Goal: Check status: Check status

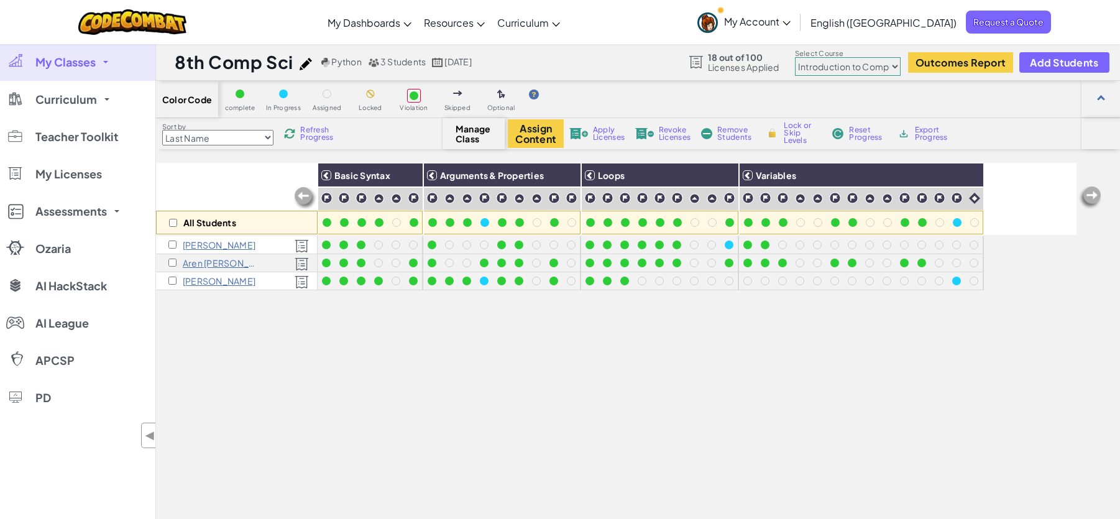
select select "560f1a9f22961295f9427742"
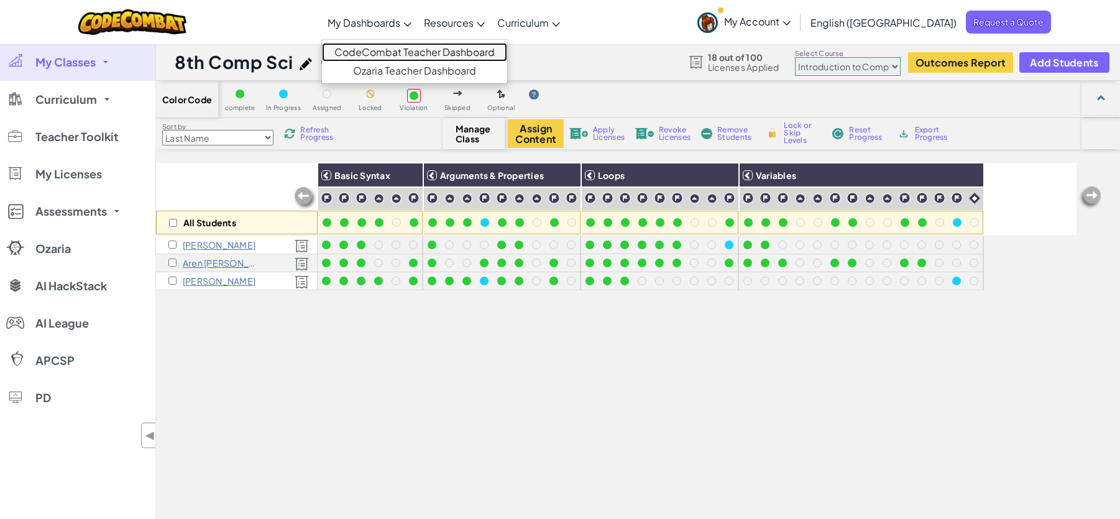
click at [413, 52] on link "CodeCombat Teacher Dashboard" at bounding box center [414, 52] width 185 height 19
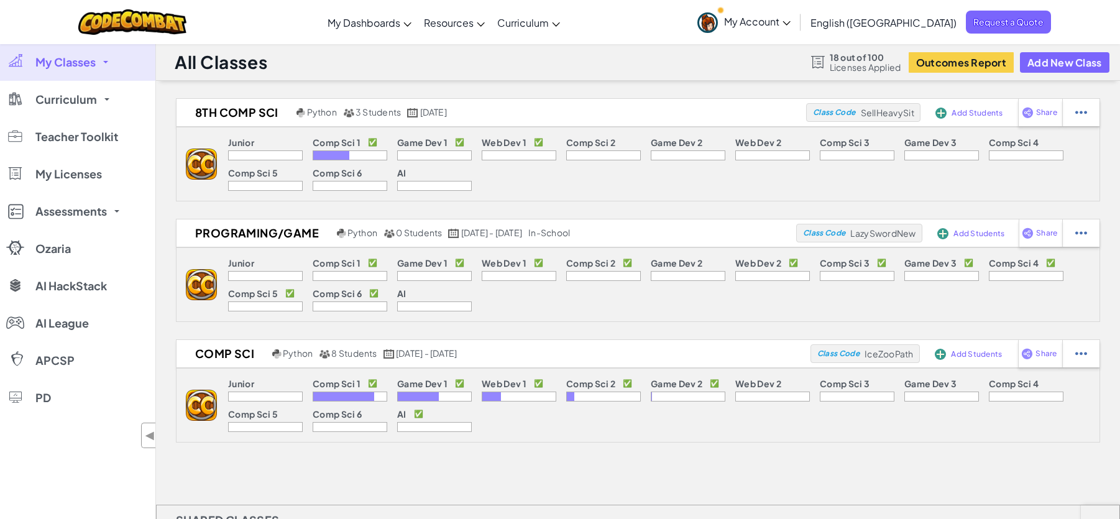
click at [80, 63] on span "My Classes" at bounding box center [65, 62] width 60 height 11
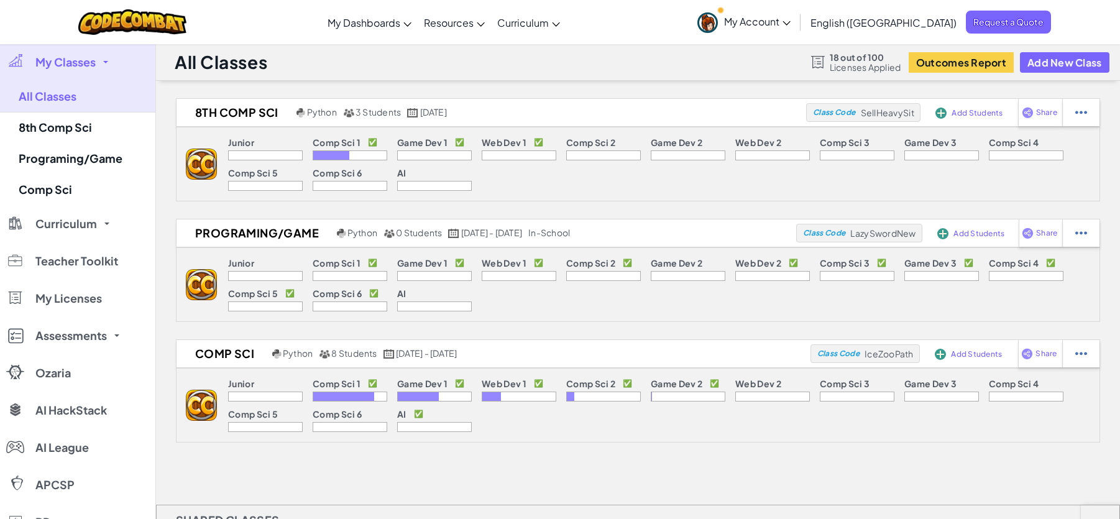
click at [81, 57] on span "My Classes" at bounding box center [65, 62] width 60 height 11
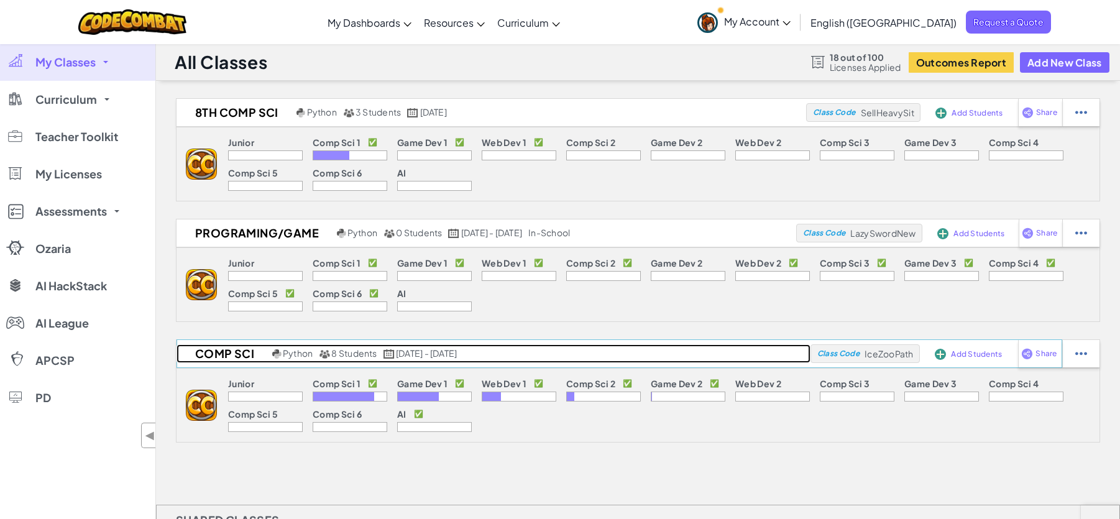
click at [238, 352] on h2 "Comp Sci" at bounding box center [223, 353] width 93 height 19
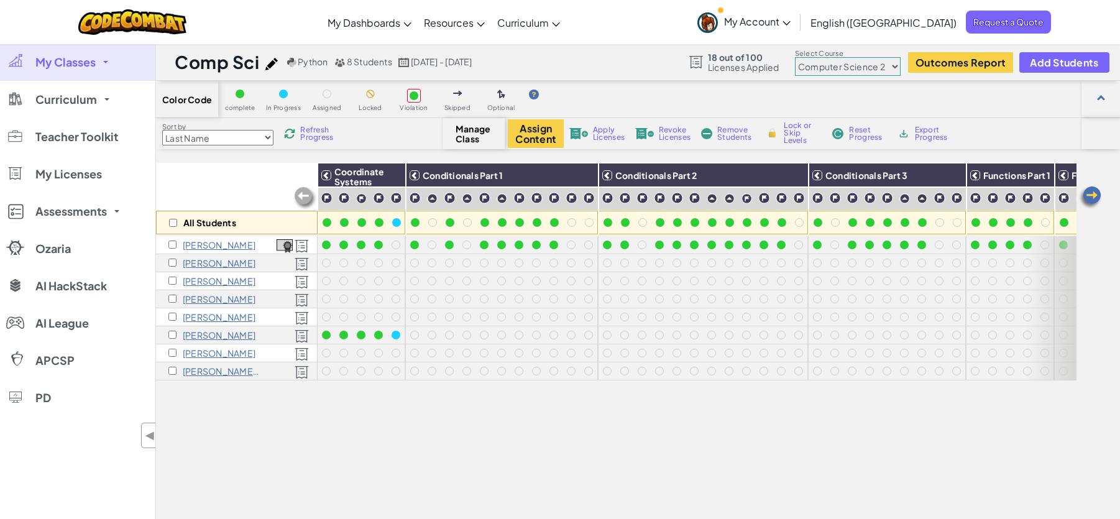
click at [890, 70] on select "Junior Introduction to Computer Science Game Development 1 Web Development 1 Co…" at bounding box center [848, 66] width 106 height 19
click at [797, 57] on select "Junior Introduction to Computer Science Game Development 1 Web Development 1 Co…" at bounding box center [848, 66] width 106 height 19
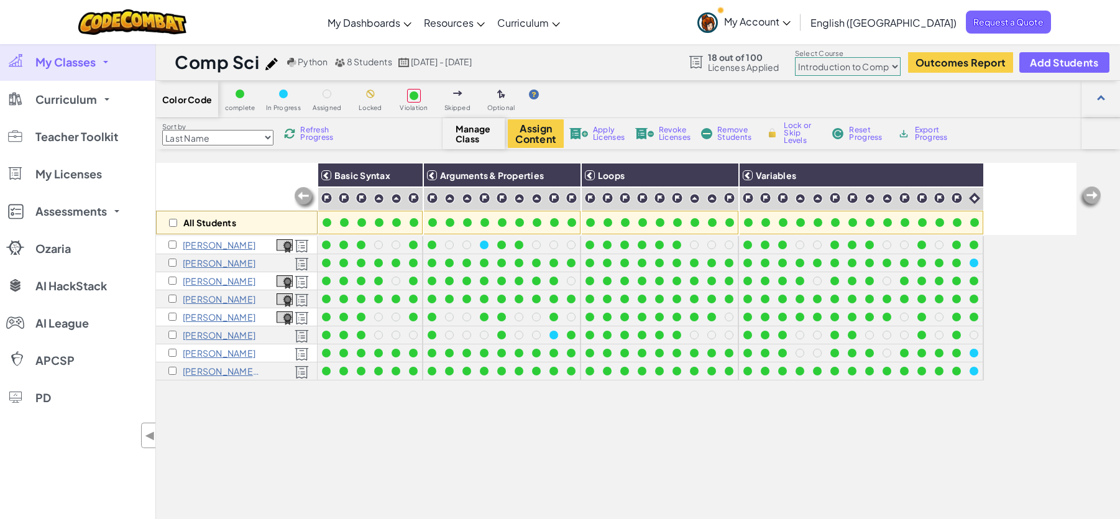
click at [880, 67] on select "Junior Introduction to Computer Science Game Development 1 Web Development 1 Co…" at bounding box center [848, 66] width 106 height 19
click at [797, 57] on select "Junior Introduction to Computer Science Game Development 1 Web Development 1 Co…" at bounding box center [848, 66] width 106 height 19
click at [1088, 198] on img at bounding box center [1090, 197] width 25 height 25
click at [873, 63] on select "Junior Introduction to Computer Science Game Development 1 Web Development 1 Co…" at bounding box center [848, 66] width 106 height 19
select select "5789587aad86a6efb573701e"
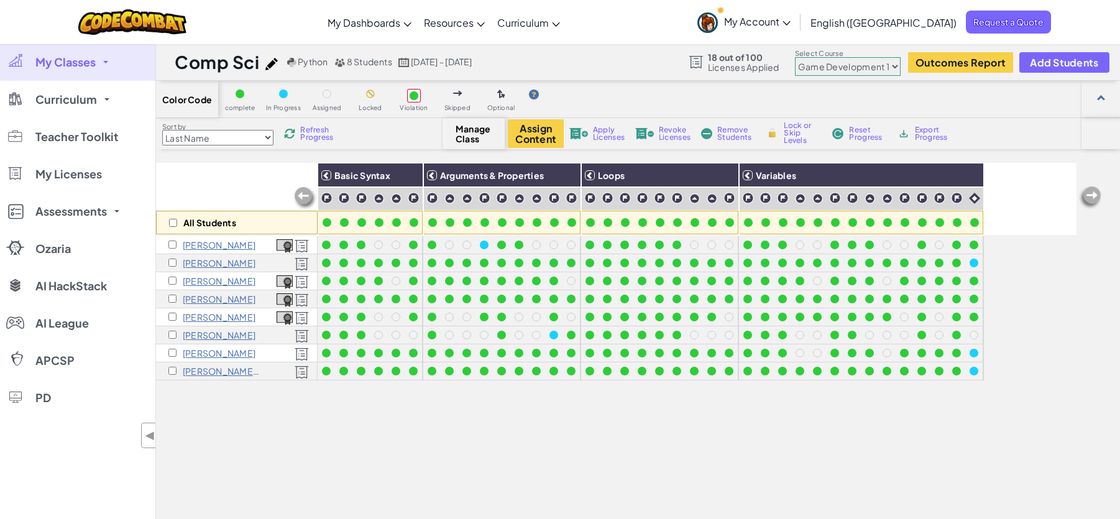
click at [797, 57] on select "Junior Introduction to Computer Science Game Development 1 Web Development 1 Co…" at bounding box center [848, 66] width 106 height 19
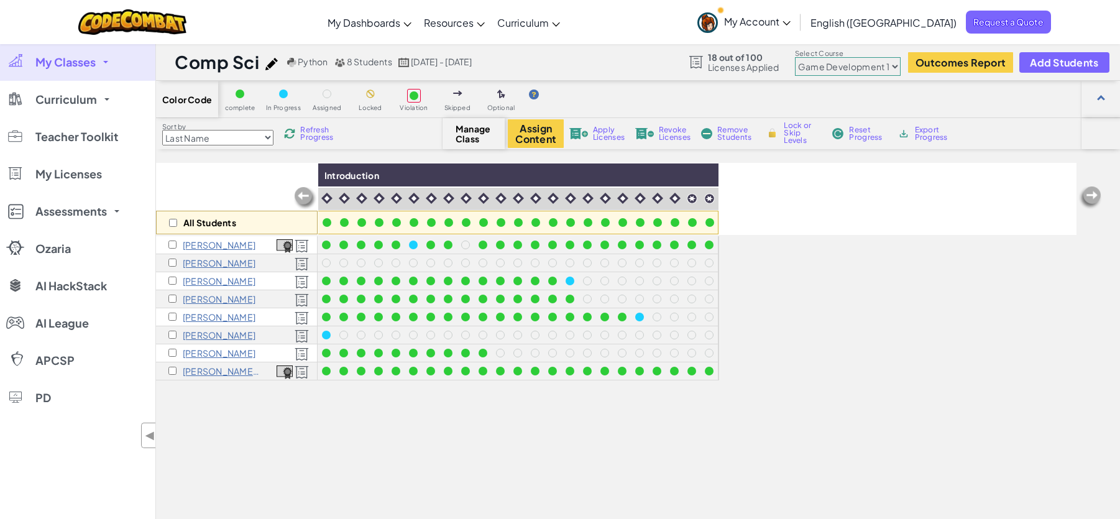
click at [916, 413] on div "All Students Introduction [PERSON_NAME] [PERSON_NAME] [PERSON_NAME] [PERSON_NAM…" at bounding box center [616, 391] width 921 height 457
